Goal: Information Seeking & Learning: Learn about a topic

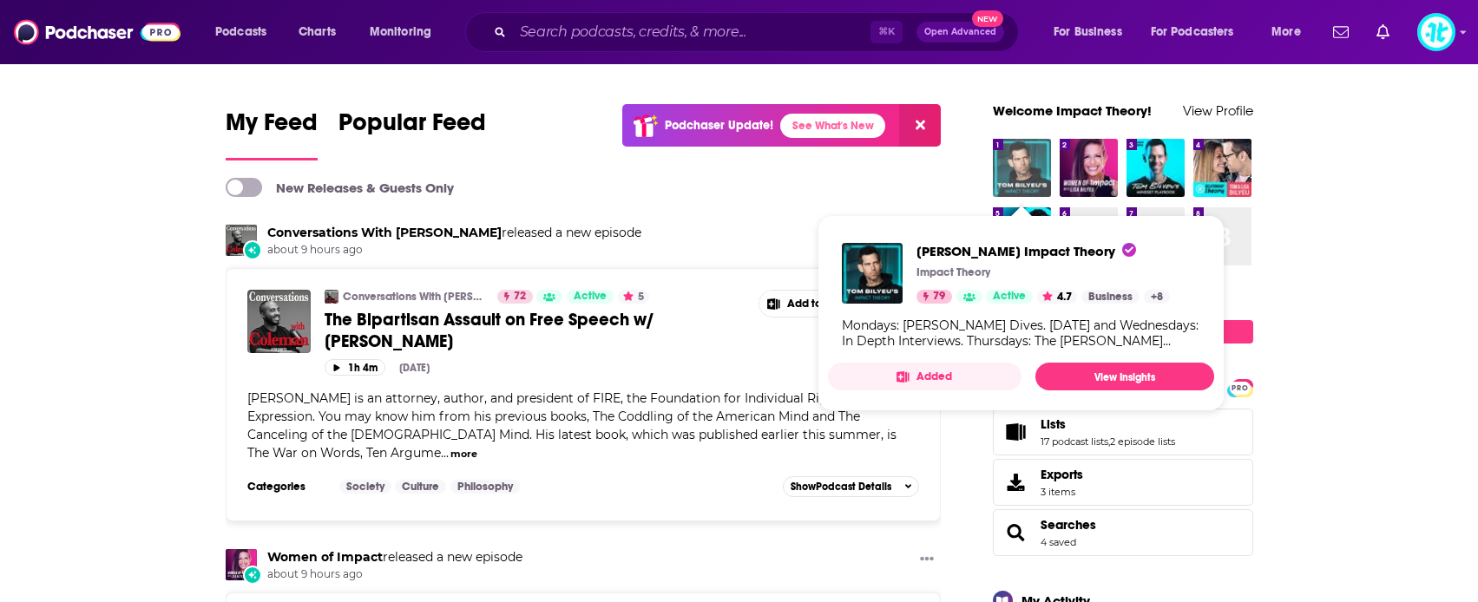
click at [1022, 159] on img "Tom Bilyeu's Impact Theory" at bounding box center [1022, 168] width 58 height 58
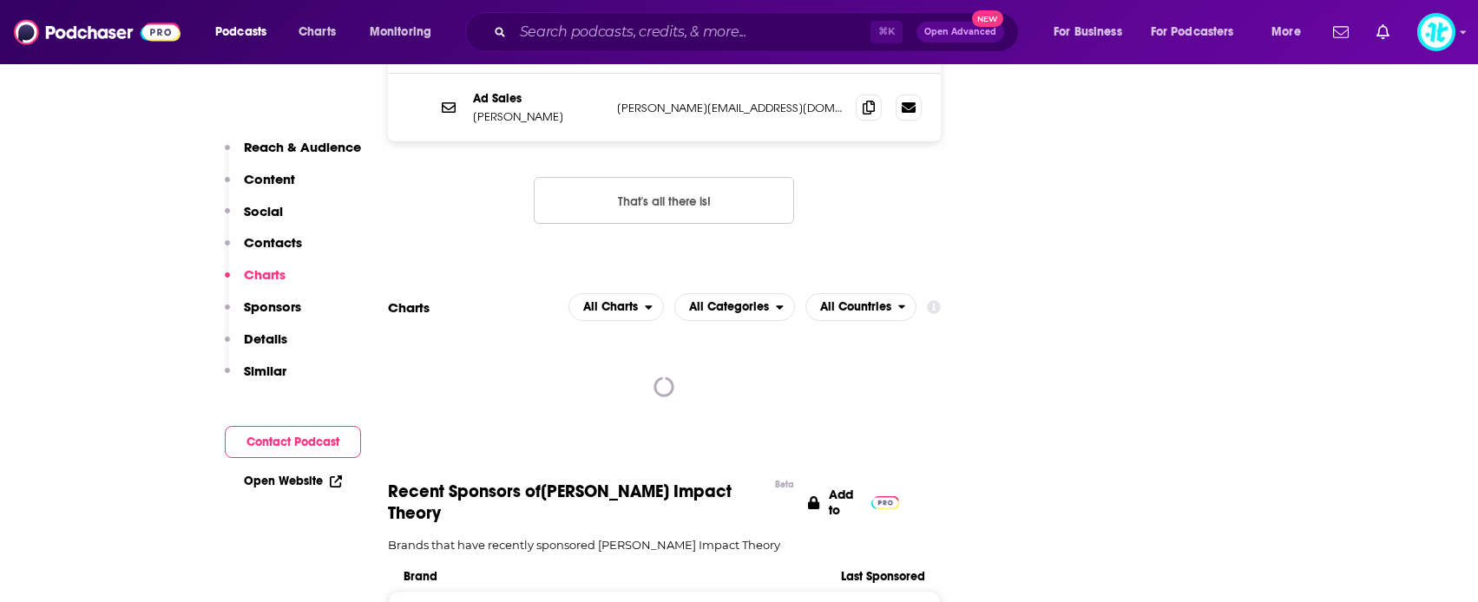
scroll to position [2155, 0]
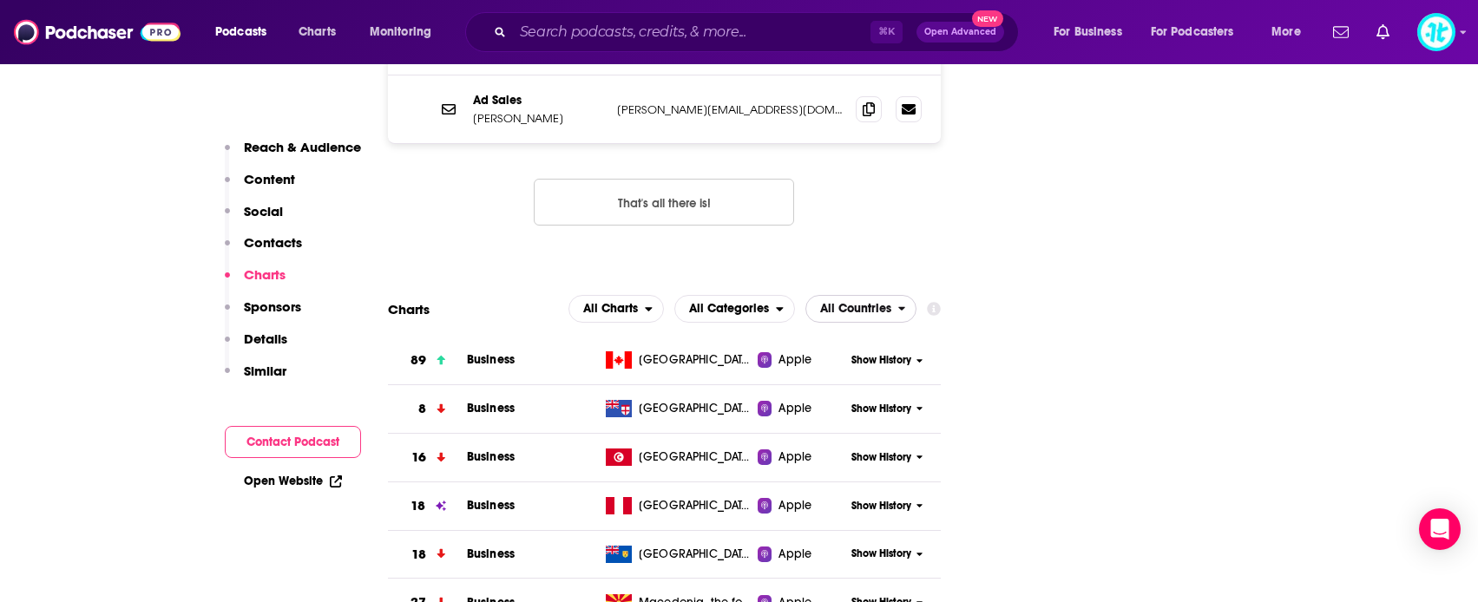
click at [870, 303] on span "All Countries" at bounding box center [855, 309] width 71 height 12
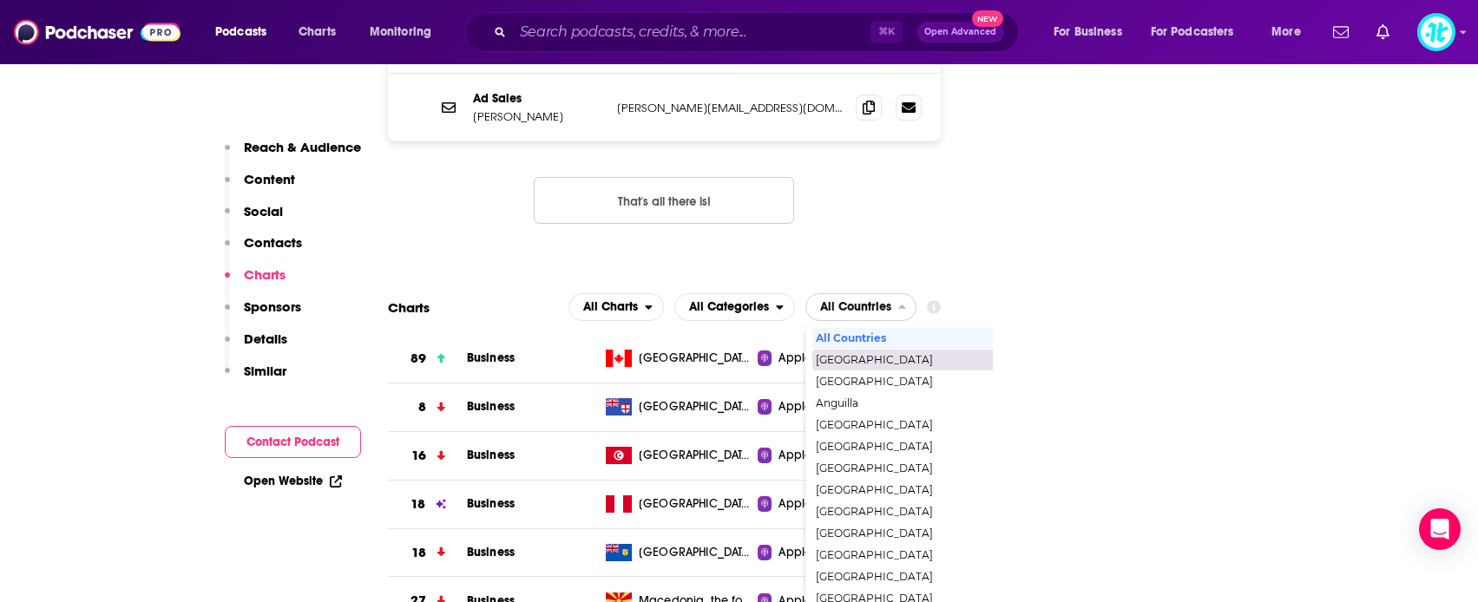
click at [871, 355] on span "[GEOGRAPHIC_DATA]" at bounding box center [936, 360] width 240 height 10
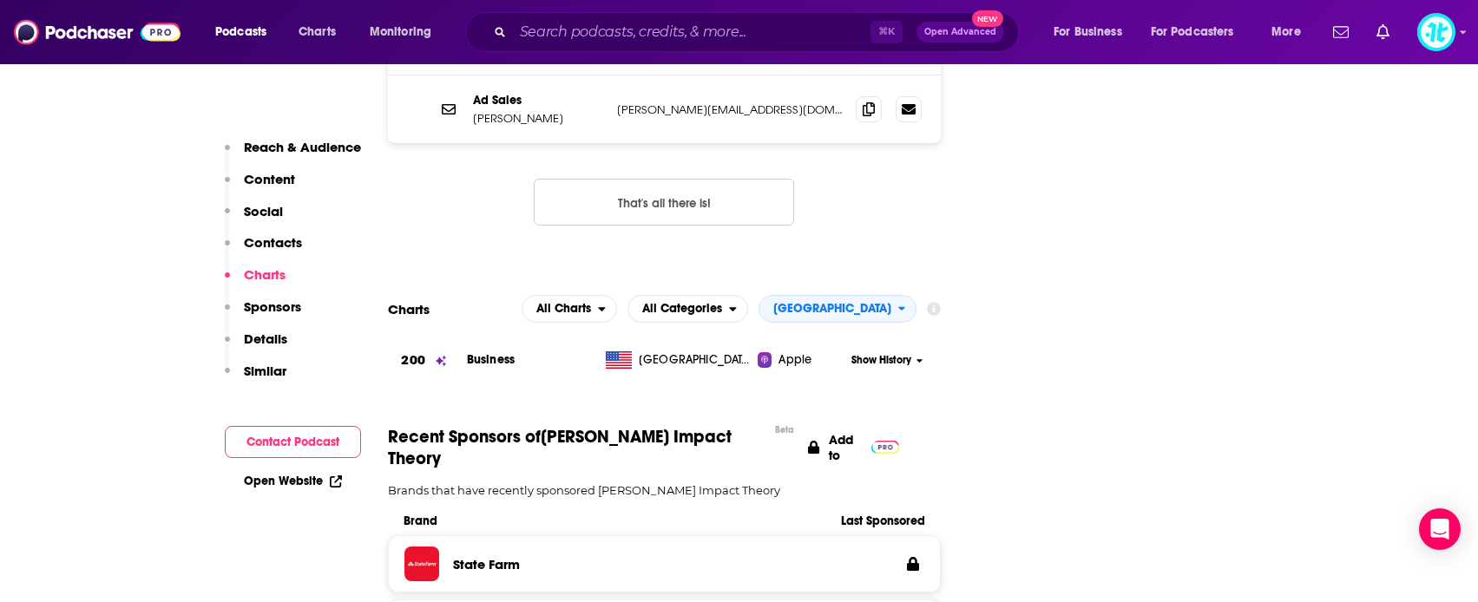
click at [888, 353] on span "Show History" at bounding box center [882, 360] width 60 height 15
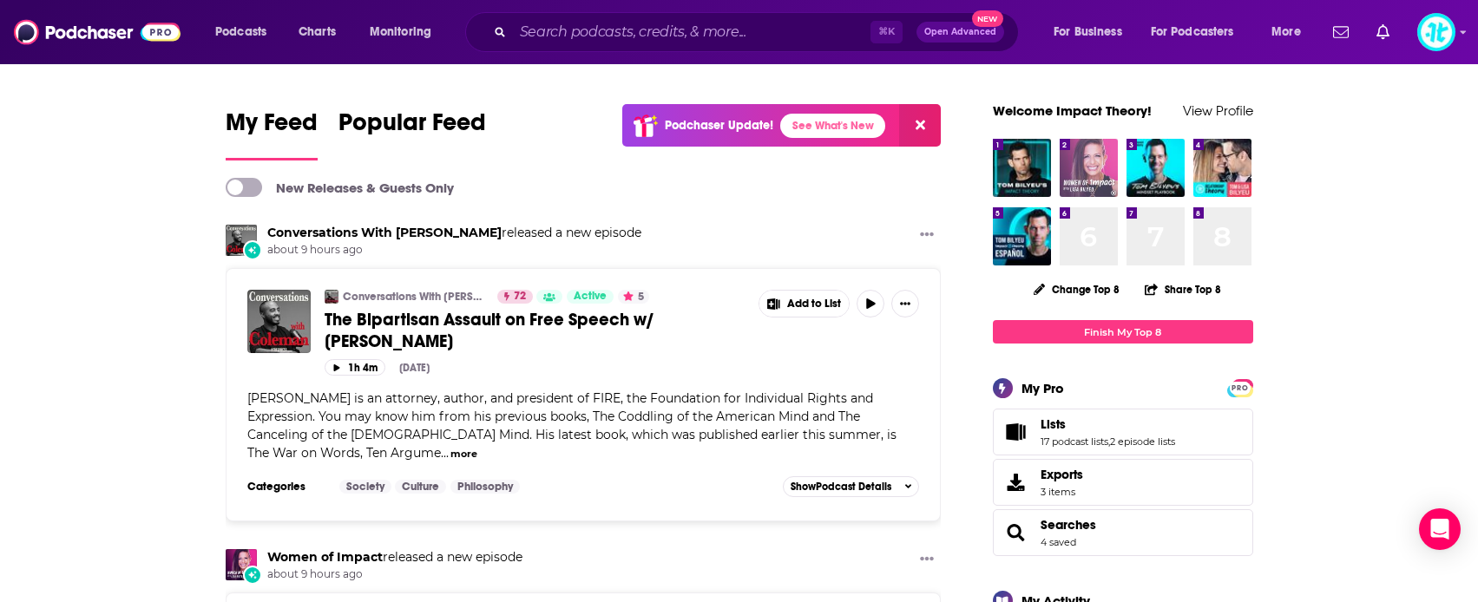
click at [1096, 155] on img "Women of Impact" at bounding box center [1089, 168] width 58 height 58
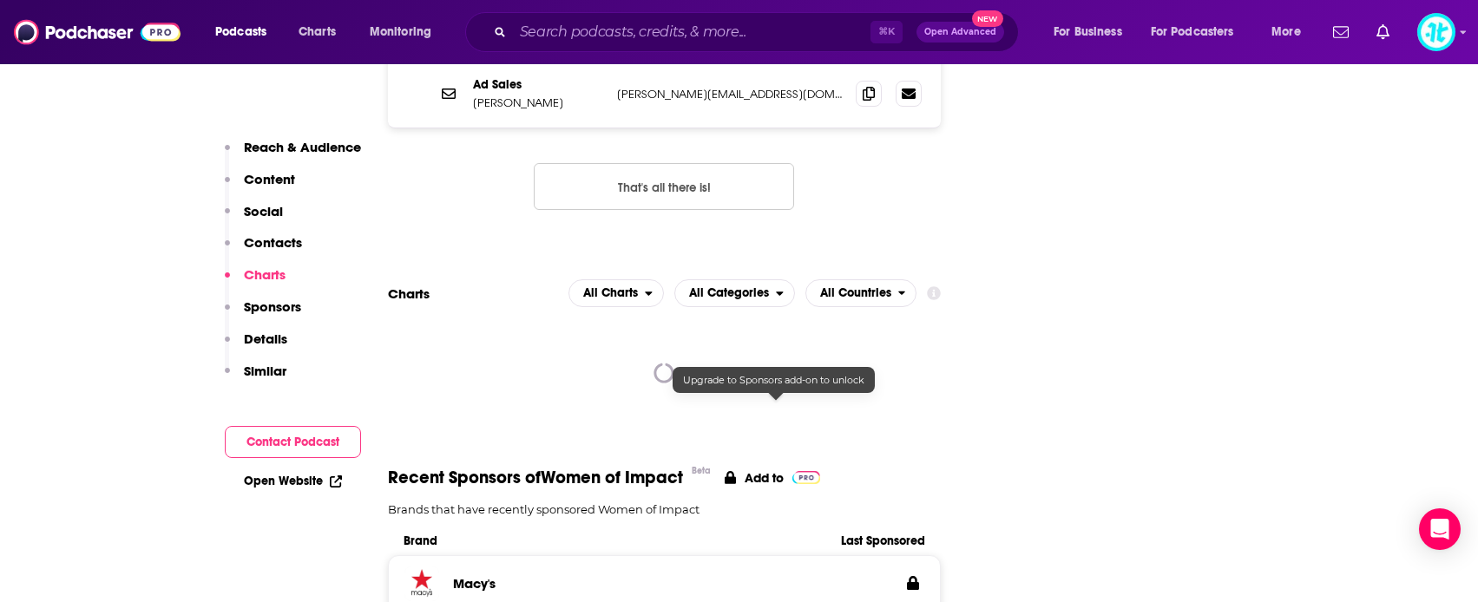
scroll to position [2215, 0]
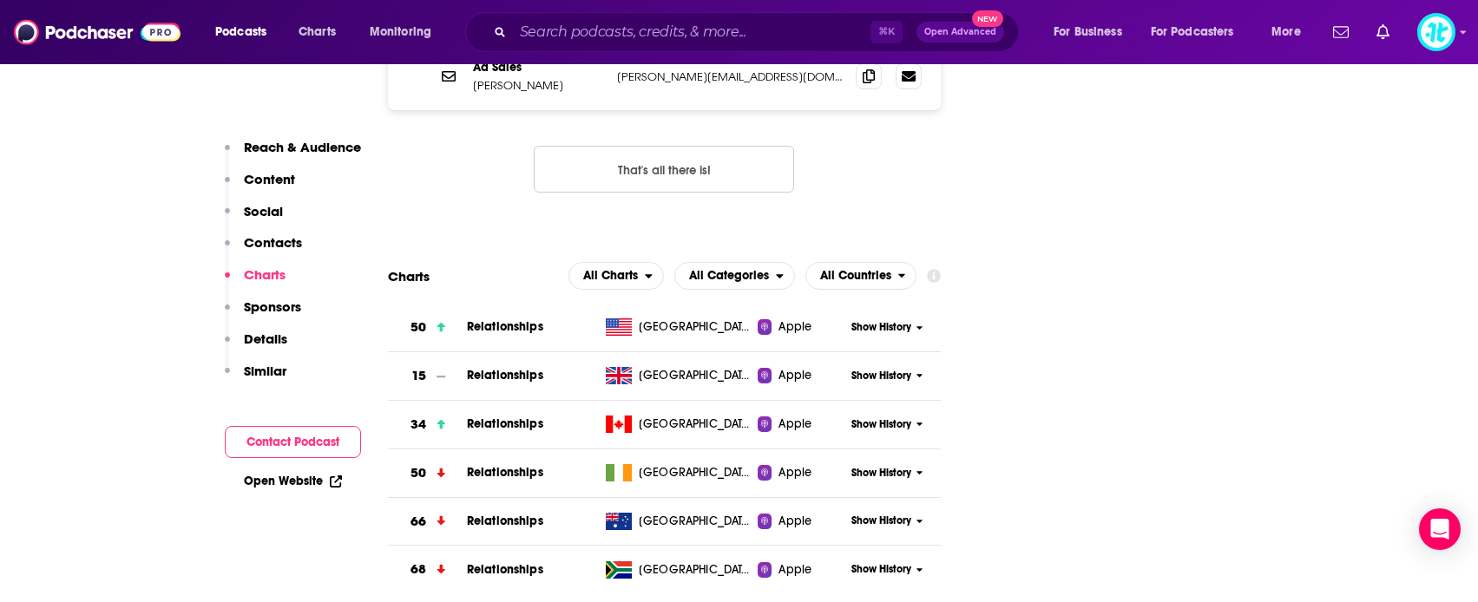
click at [879, 320] on span "Show History" at bounding box center [882, 327] width 60 height 15
